Goal: Task Accomplishment & Management: Use online tool/utility

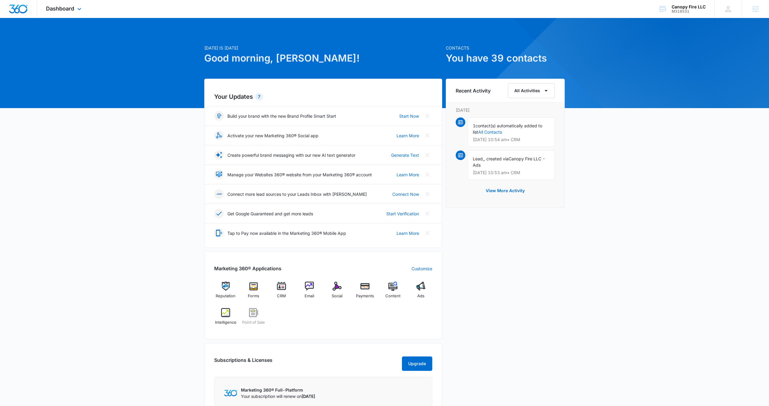
click at [74, 10] on div "Dashboard Apps Reputation Forms CRM Email Social Payments POS Content Ads Intel…" at bounding box center [64, 9] width 55 height 18
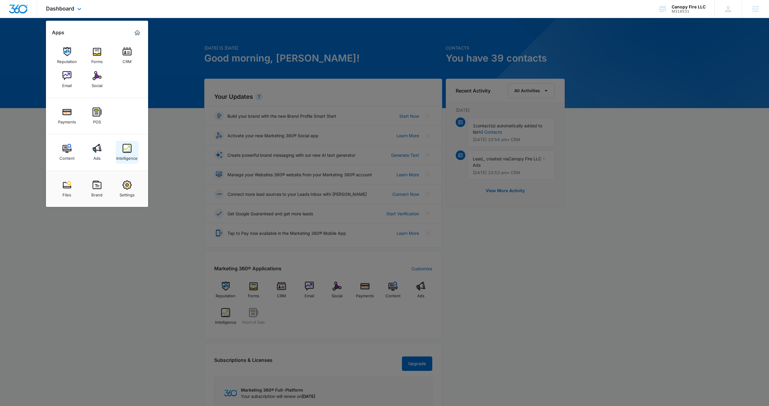
click at [122, 154] on div "Intelligence" at bounding box center [126, 157] width 21 height 8
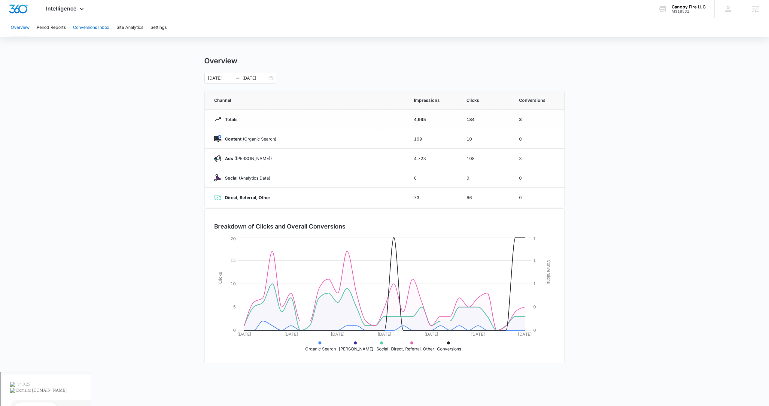
click at [99, 29] on button "Conversions Inbox" at bounding box center [91, 27] width 36 height 19
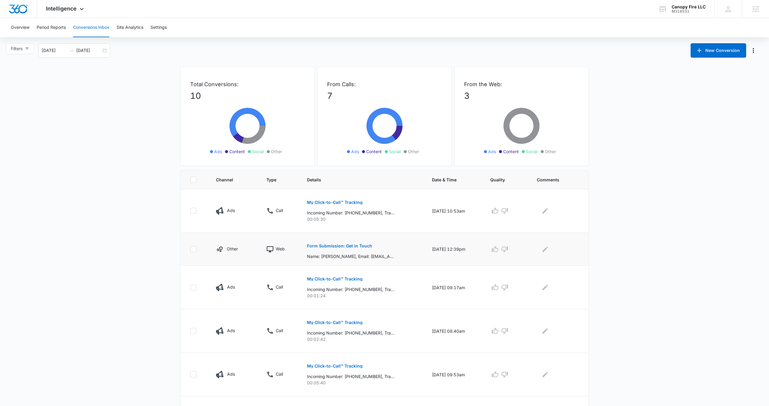
click at [325, 242] on button "Form Submission: Get in Touch" at bounding box center [339, 246] width 65 height 14
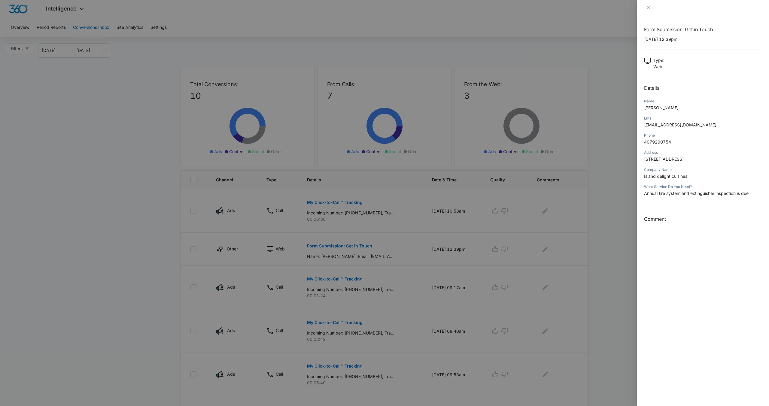
click at [462, 248] on div at bounding box center [384, 203] width 769 height 406
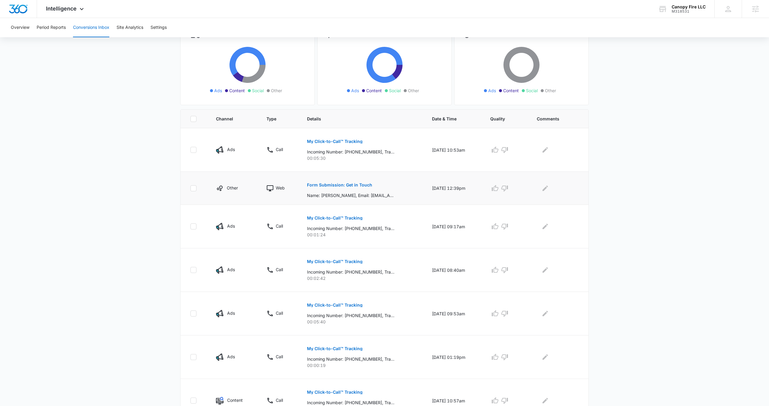
scroll to position [61, 0]
